Goal: Task Accomplishment & Management: Manage account settings

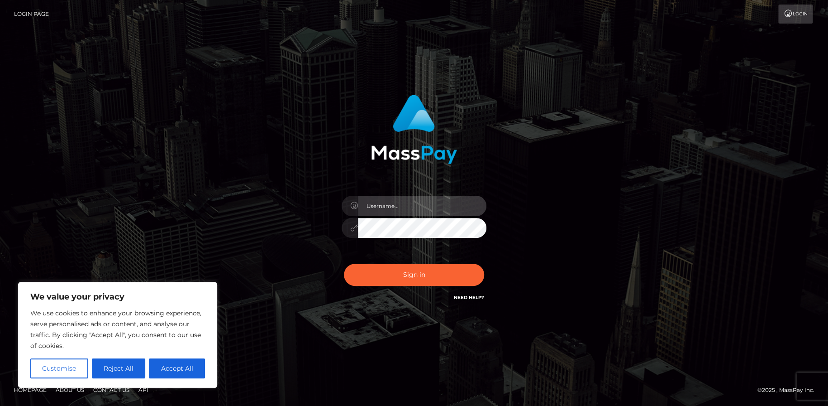
click at [419, 209] on input "text" at bounding box center [422, 206] width 129 height 20
paste input "[EMAIL_ADDRESS][DOMAIN_NAME]"
type input "[EMAIL_ADDRESS][DOMAIN_NAME]"
click at [172, 370] on button "Accept All" at bounding box center [177, 368] width 56 height 20
checkbox input "true"
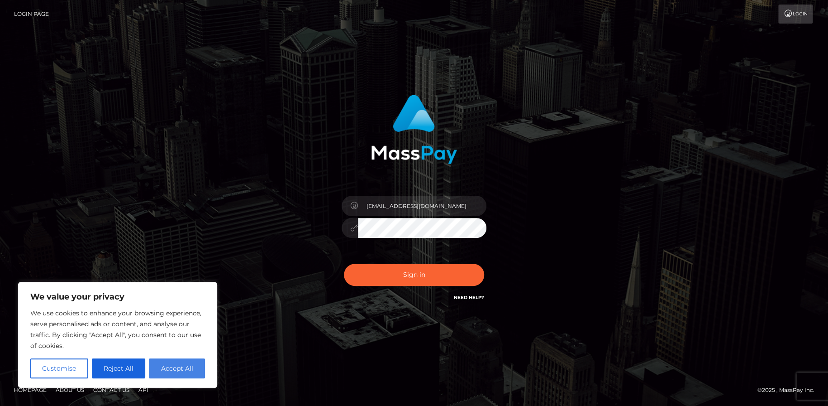
checkbox input "true"
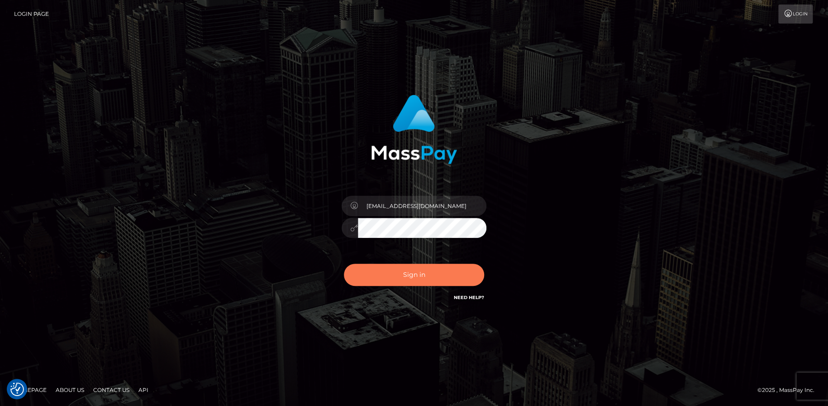
click at [396, 266] on button "Sign in" at bounding box center [414, 274] width 140 height 22
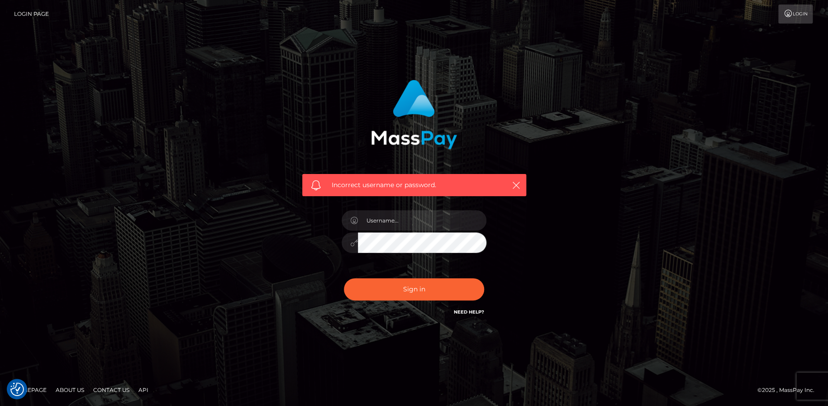
click at [19, 15] on link "Login Page" at bounding box center [31, 14] width 35 height 19
